Goal: Task Accomplishment & Management: Manage account settings

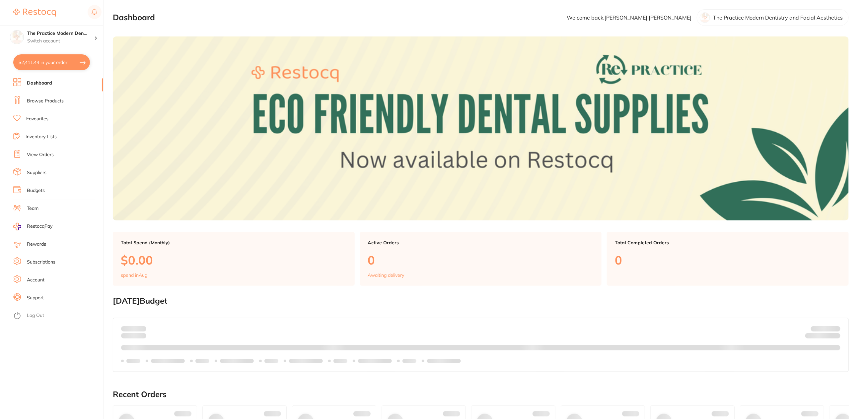
type input "15"
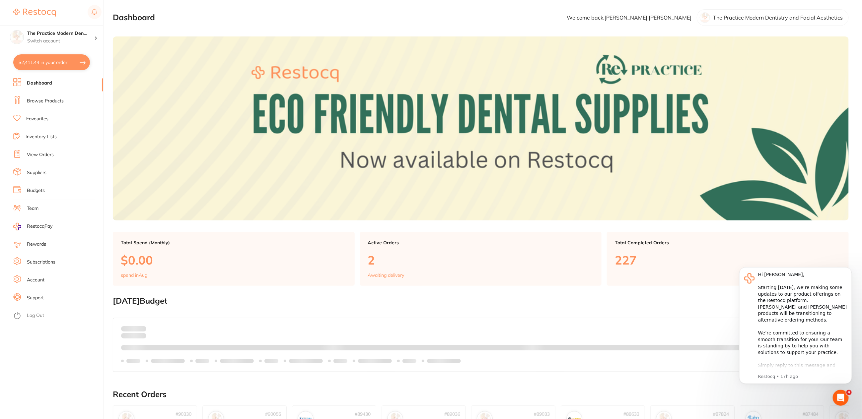
click at [54, 101] on link "Browse Products" at bounding box center [45, 101] width 37 height 7
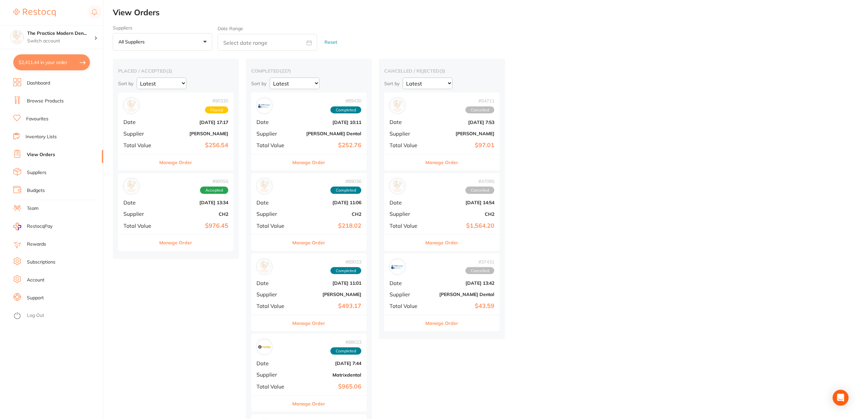
click at [166, 145] on b "$256.54" at bounding box center [195, 145] width 66 height 7
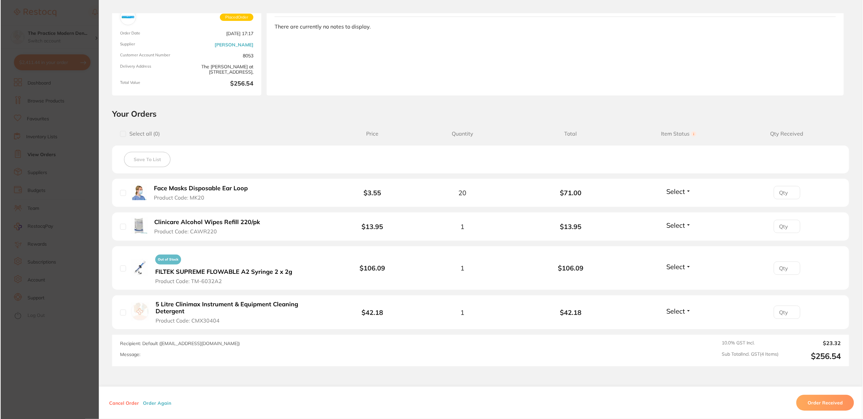
scroll to position [41, 0]
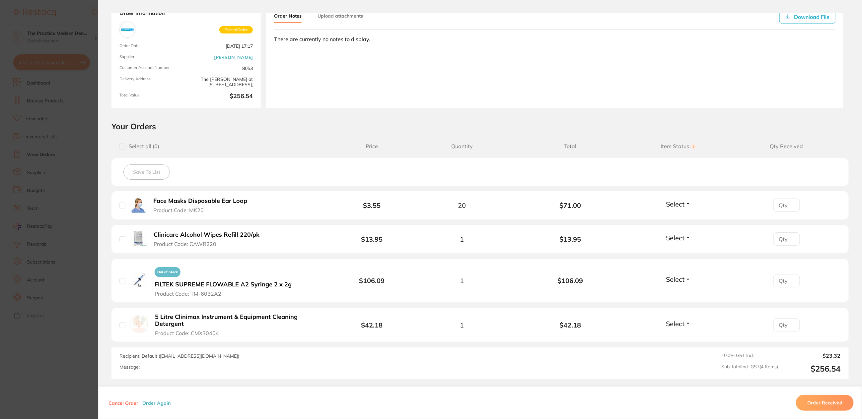
drag, startPoint x: 154, startPoint y: 234, endPoint x: 141, endPoint y: 243, distance: 16.1
click at [214, 233] on b "Clinicare Alcohol Wipes Refill 220/pk" at bounding box center [207, 235] width 106 height 7
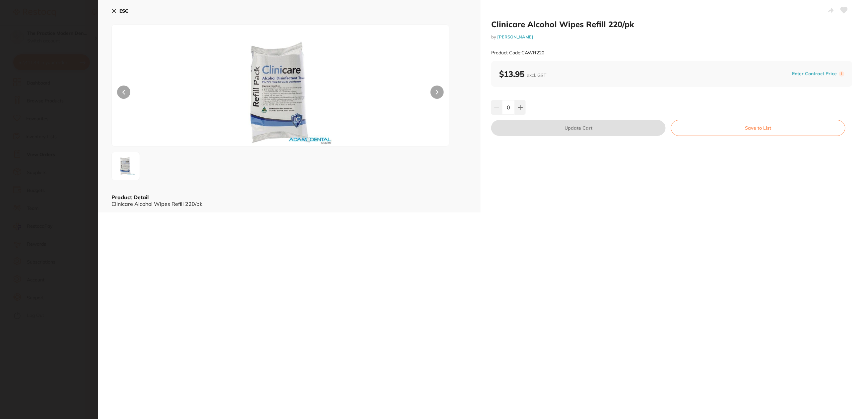
click at [156, 230] on div "Clinicare Alcohol Wipes Refill 220/pk by [PERSON_NAME] Product Code: CAWR220 ES…" at bounding box center [480, 209] width 765 height 419
drag, startPoint x: 111, startPoint y: 203, endPoint x: 211, endPoint y: 201, distance: 99.5
click at [211, 201] on div "ESC Product Detail Clinicare Alcohol Wipes Refill 220/pk" at bounding box center [289, 106] width 383 height 213
copy div "Clinicare Alcohol Wipes Refill 220/pk"
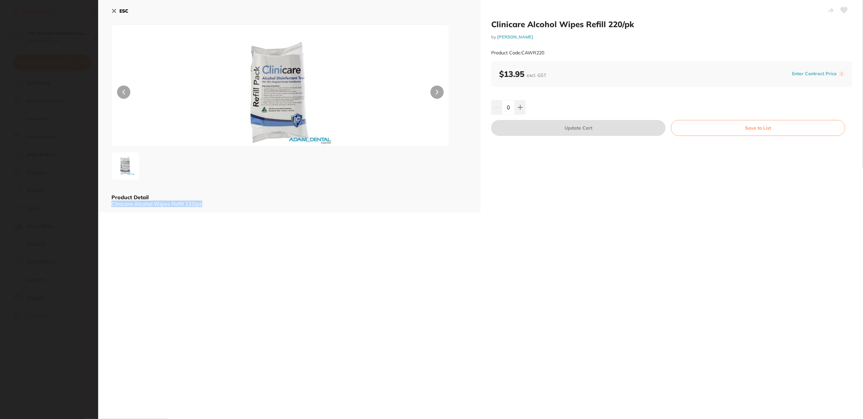
scroll to position [0, 0]
click at [114, 11] on icon at bounding box center [113, 10] width 5 height 5
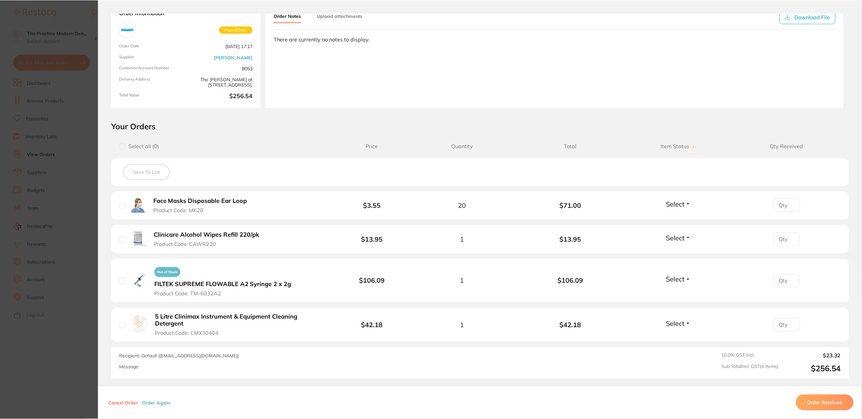
scroll to position [2, 0]
drag, startPoint x: 154, startPoint y: 316, endPoint x: 307, endPoint y: 0, distance: 350.8
click at [216, 314] on b "5 Litre Clinimax Instrument & Equipment Cleaning Detergent" at bounding box center [239, 321] width 169 height 14
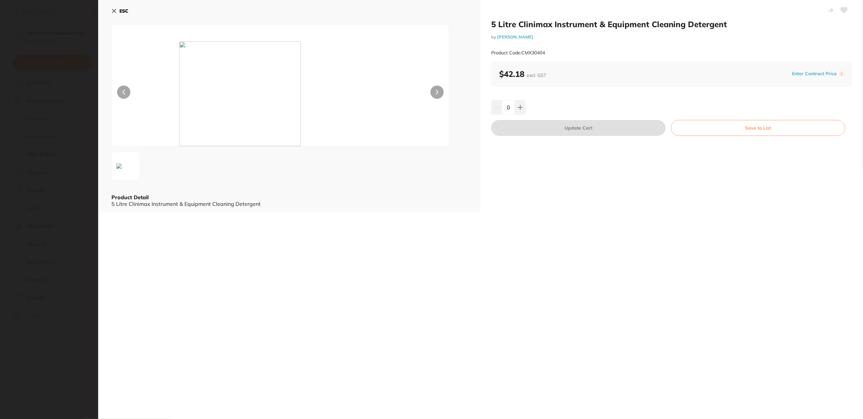
scroll to position [0, 0]
click at [112, 10] on icon at bounding box center [113, 10] width 5 height 5
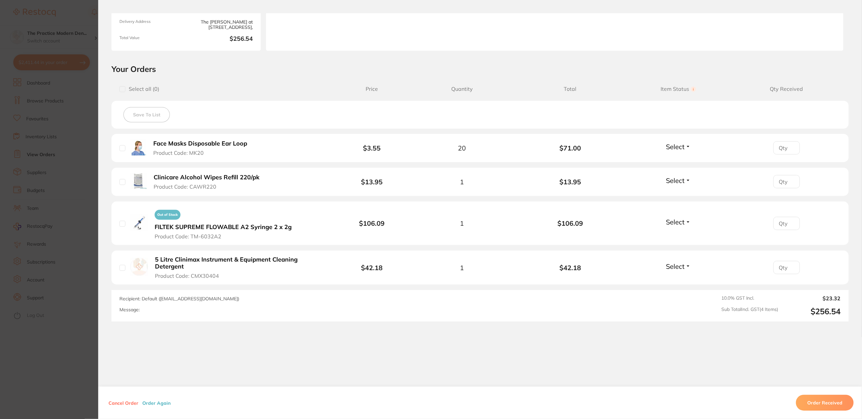
scroll to position [100, 0]
click at [117, 403] on button "Cancel Order" at bounding box center [123, 403] width 34 height 6
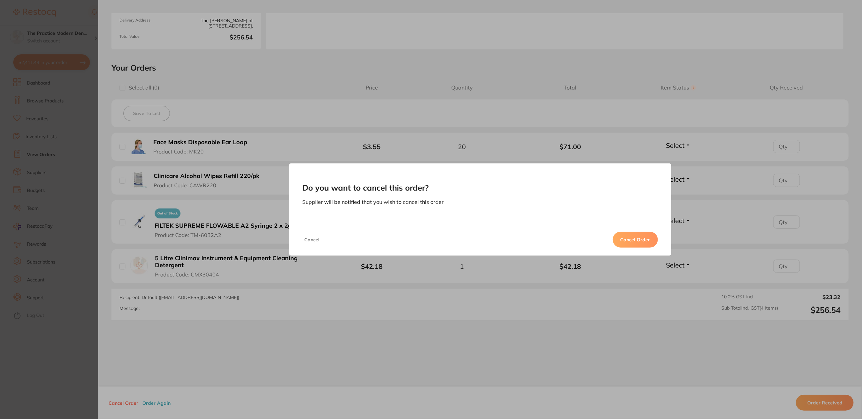
click at [643, 243] on button "Cancel Order" at bounding box center [635, 240] width 45 height 16
